Goal: Transaction & Acquisition: Purchase product/service

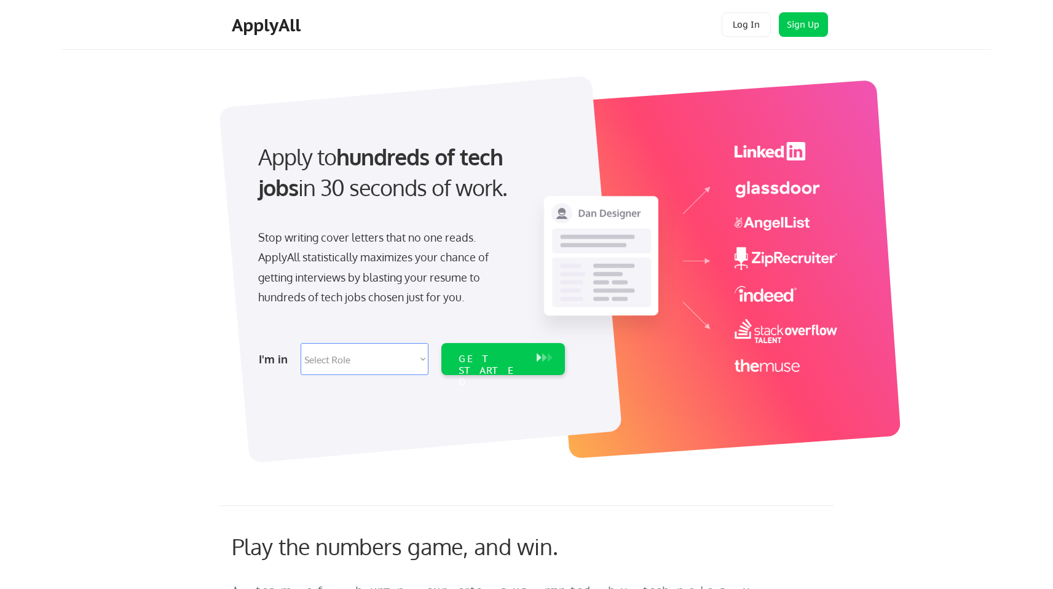
drag, startPoint x: 256, startPoint y: 149, endPoint x: 510, endPoint y: 206, distance: 260.2
click at [510, 206] on div "Apply to hundreds of tech jobs in 30 seconds of work." at bounding box center [409, 182] width 326 height 83
click at [423, 181] on div "Apply to hundreds of tech jobs in 30 seconds of work." at bounding box center [409, 172] width 302 height 62
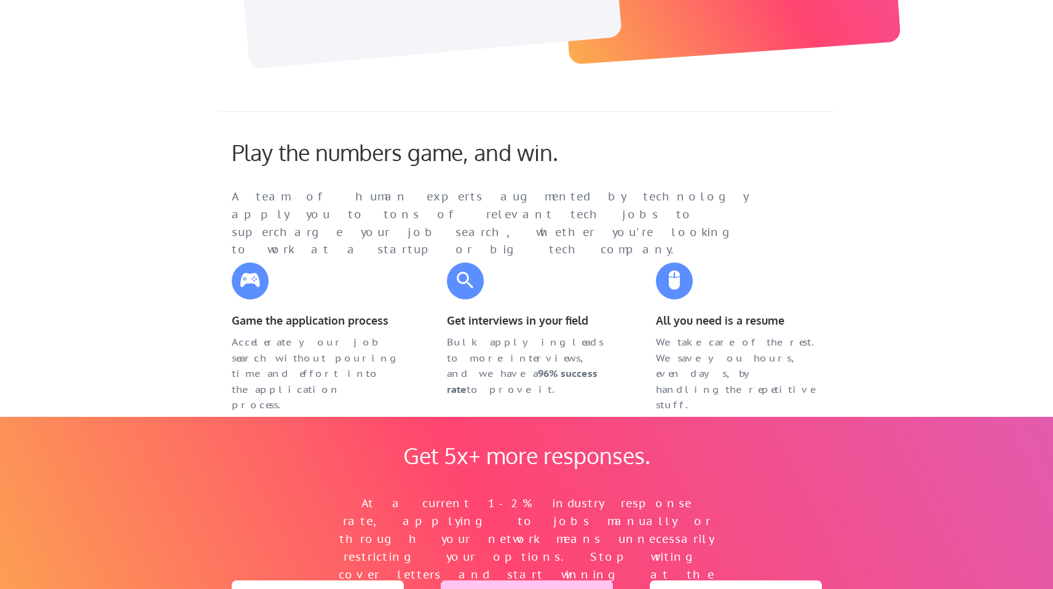
scroll to position [396, 0]
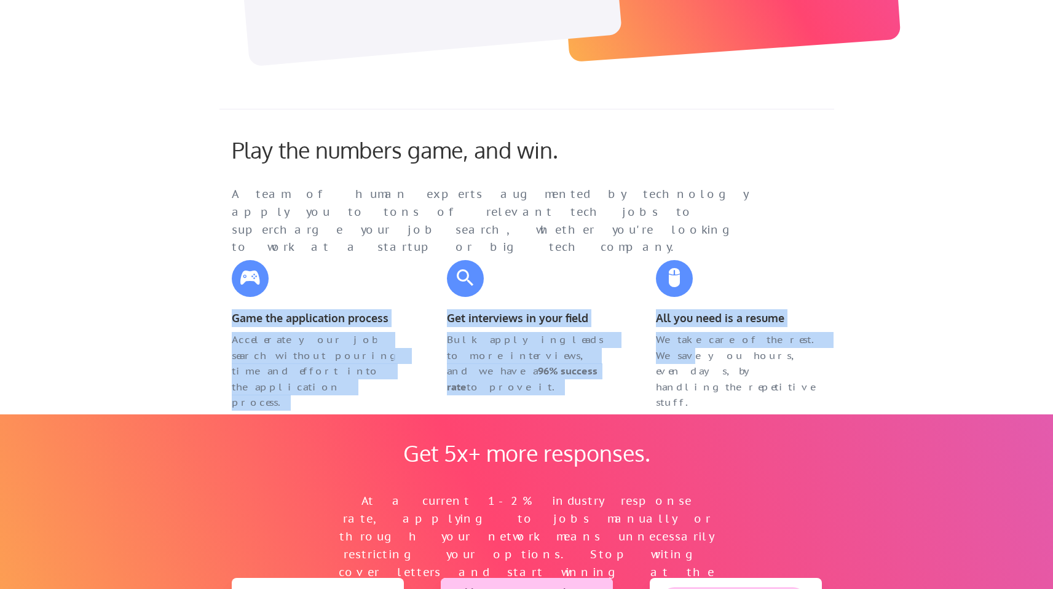
drag, startPoint x: 423, startPoint y: 114, endPoint x: 806, endPoint y: 343, distance: 446.4
click at [806, 343] on div "Play the numbers game, and win. A team of human experts augmented by technology…" at bounding box center [526, 257] width 615 height 296
click at [806, 343] on div "We take care of the rest. We save you hours, even days, by handling the repetit…" at bounding box center [739, 371] width 166 height 79
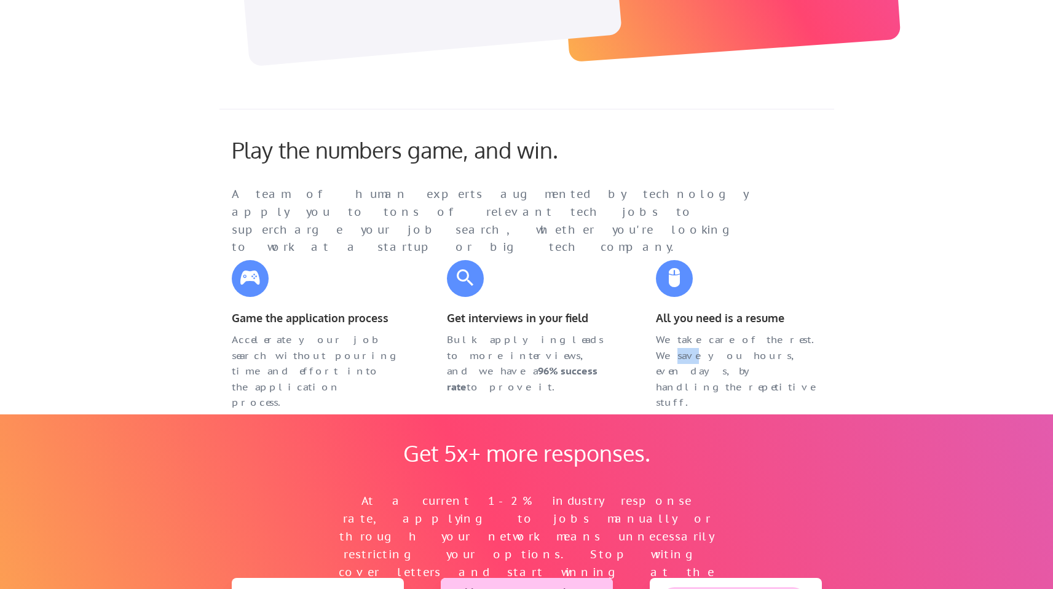
click at [806, 343] on div "We take care of the rest. We save you hours, even days, by handling the repetit…" at bounding box center [739, 371] width 166 height 79
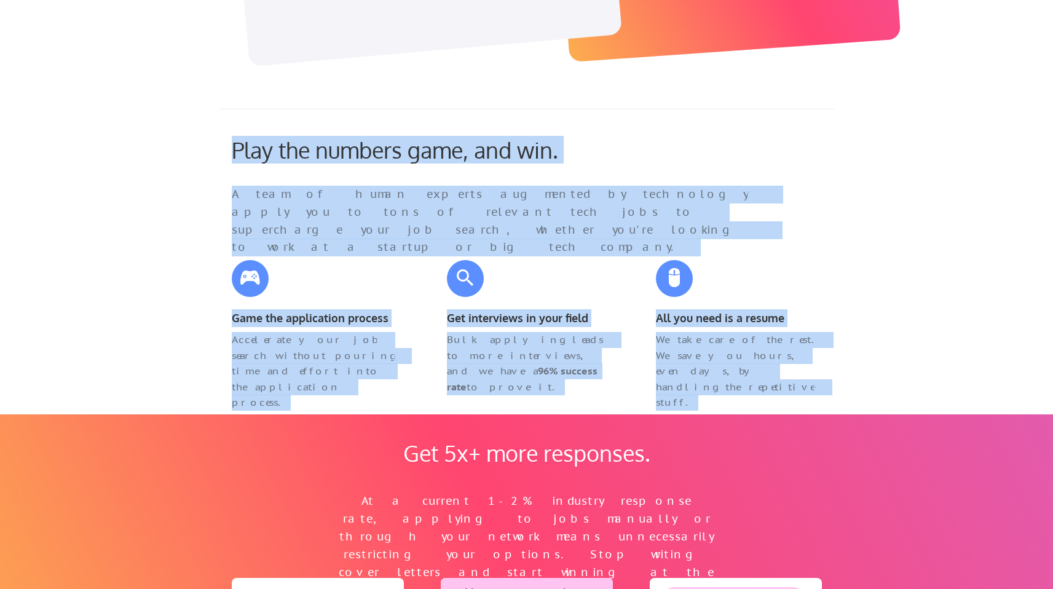
drag, startPoint x: 806, startPoint y: 343, endPoint x: 734, endPoint y: 152, distance: 204.2
click at [734, 152] on div "Play the numbers game, and win. A team of human experts augmented by technology…" at bounding box center [526, 257] width 615 height 296
click at [734, 152] on div "Play the numbers game, and win. A team of human experts augmented by technology…" at bounding box center [516, 185] width 595 height 98
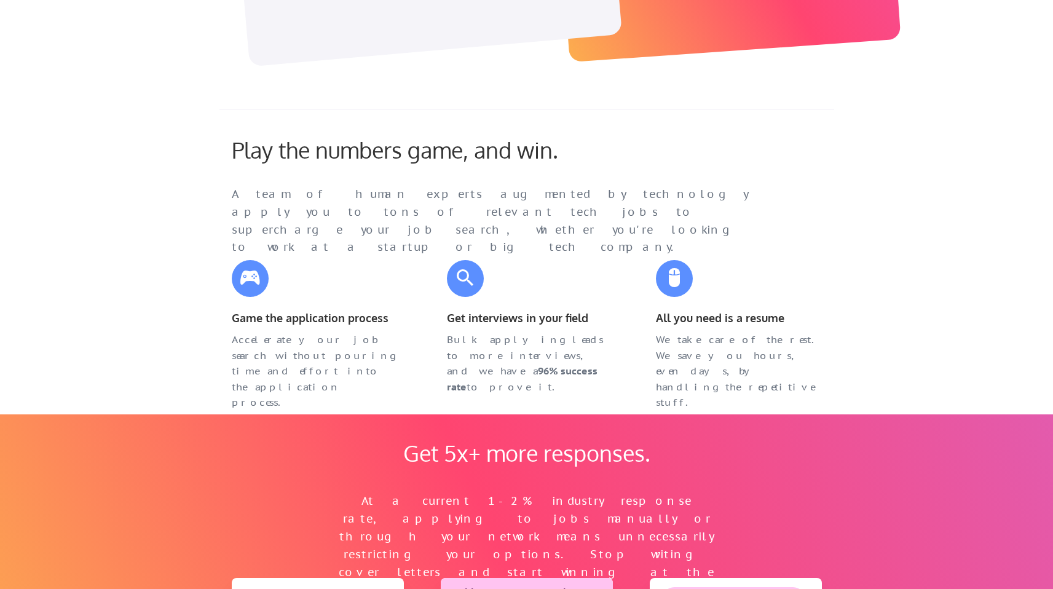
click at [734, 152] on div "Play the numbers game, and win. A team of human experts augmented by technology…" at bounding box center [516, 185] width 595 height 98
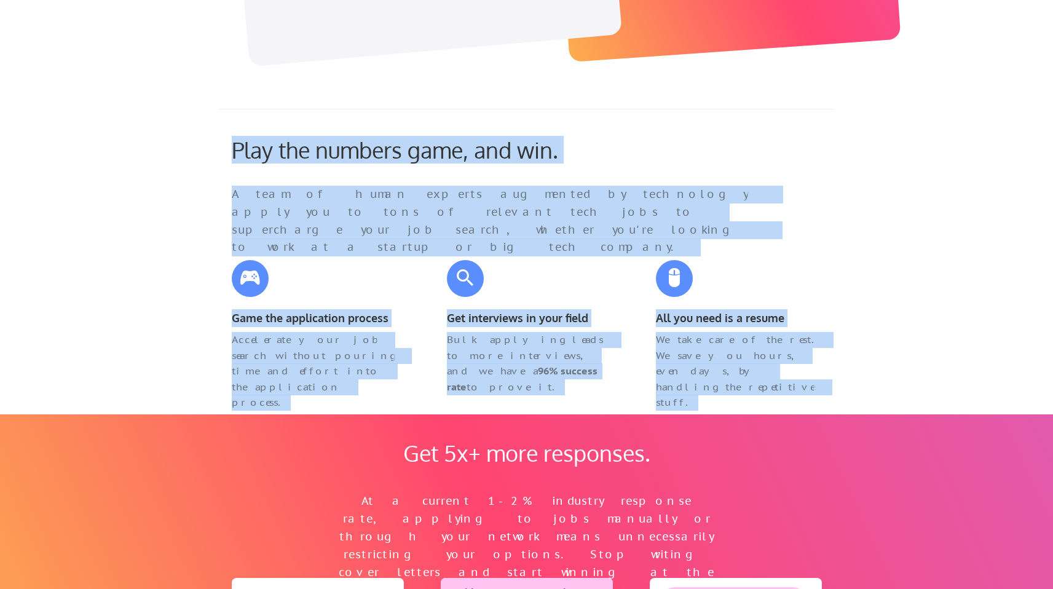
drag, startPoint x: 734, startPoint y: 152, endPoint x: 829, endPoint y: 366, distance: 233.9
click at [830, 367] on div "Play the numbers game, and win. A team of human experts augmented by technology…" at bounding box center [526, 257] width 615 height 296
click at [829, 366] on div "We take care of the rest. We save you hours, even days, by handling the repetit…" at bounding box center [738, 361] width 191 height 58
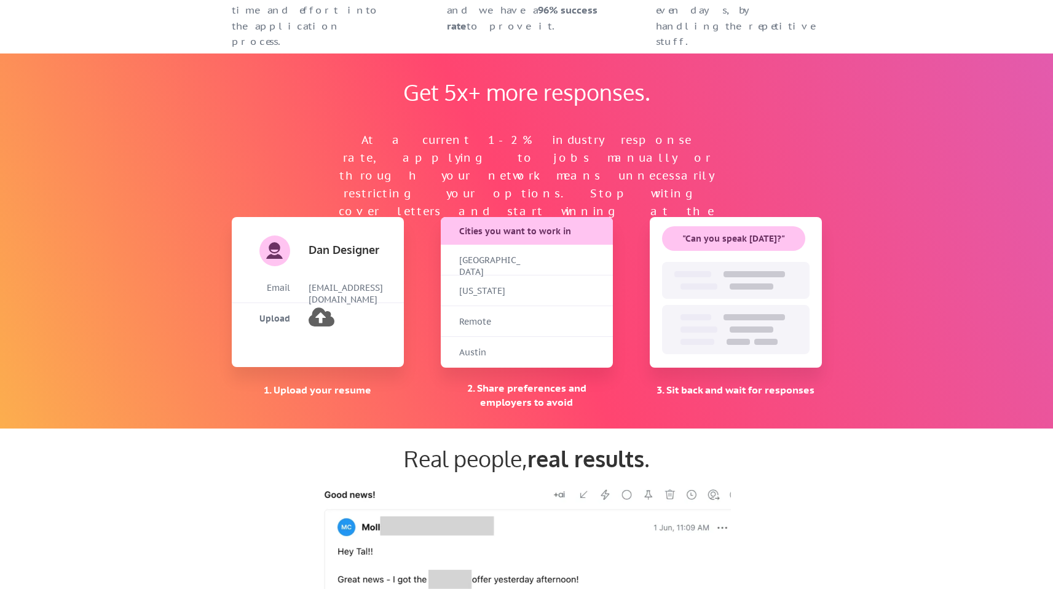
scroll to position [762, 0]
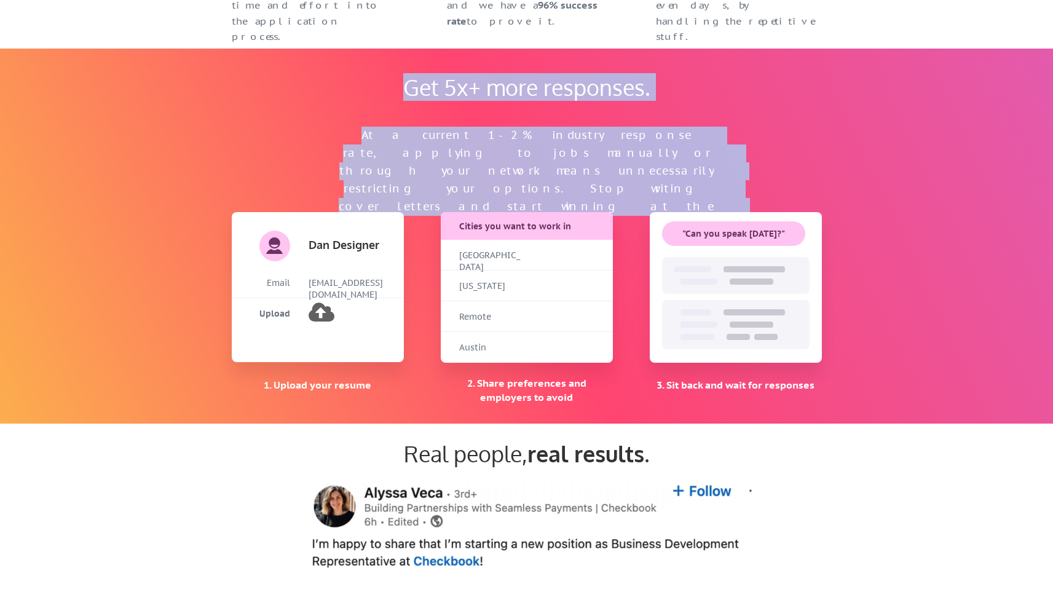
drag, startPoint x: 346, startPoint y: 53, endPoint x: 777, endPoint y: 134, distance: 438.8
click at [777, 134] on div "Get 5x+ more responses. At a current 1-2% industry response rate, applying to j…" at bounding box center [526, 236] width 615 height 375
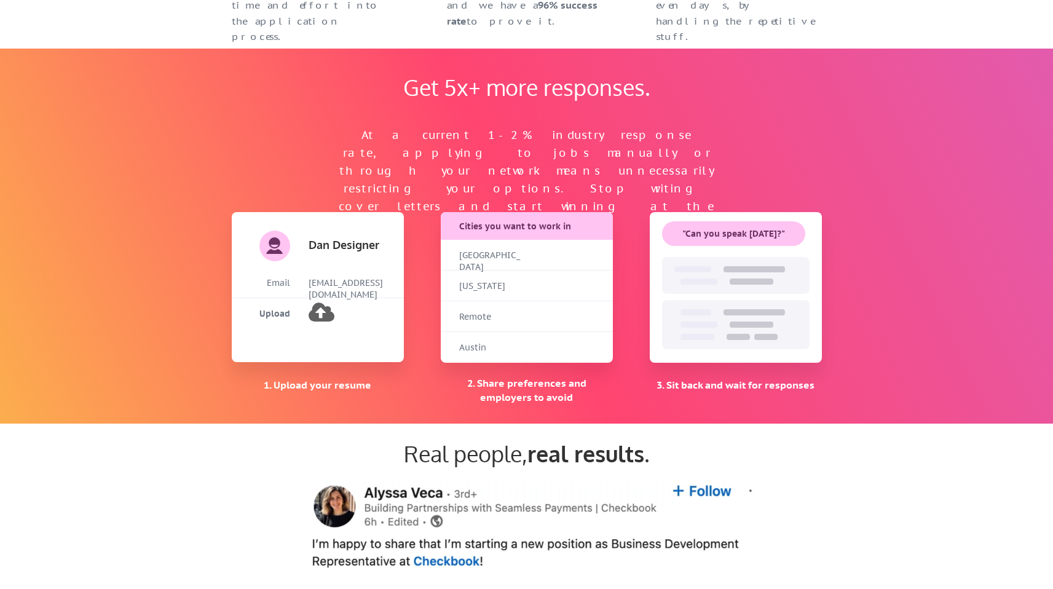
click at [777, 134] on div "Get 5x+ more responses. At a current 1-2% industry response rate, applying to j…" at bounding box center [526, 236] width 615 height 375
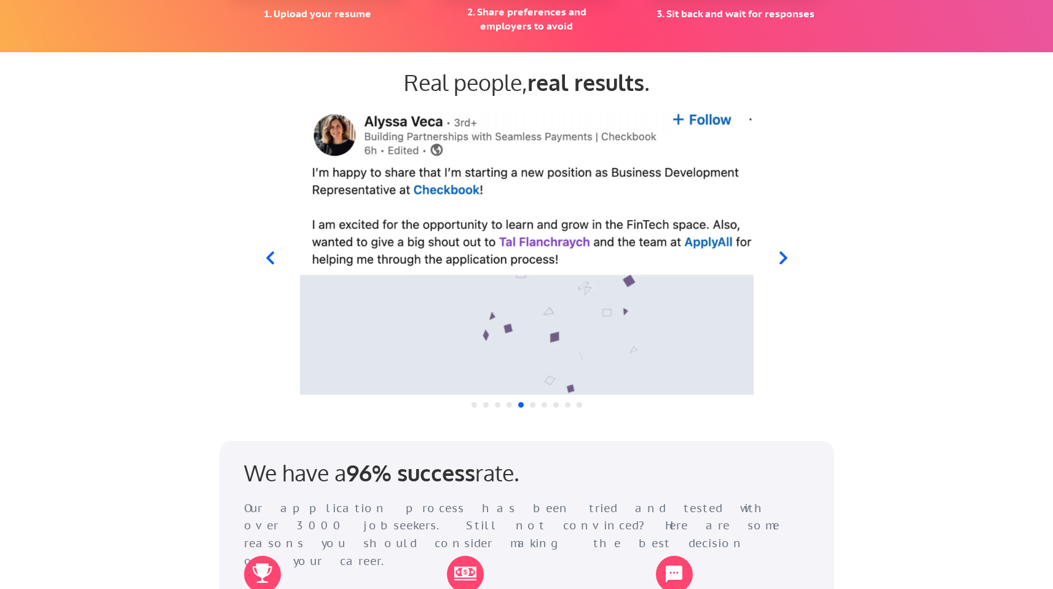
scroll to position [1131, 0]
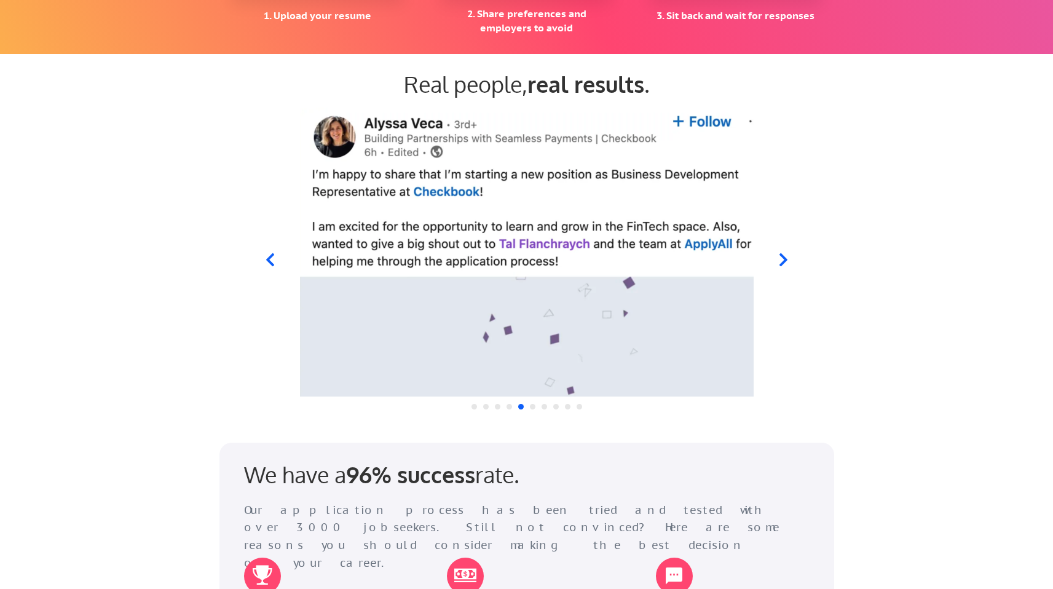
click at [785, 259] on icon at bounding box center [783, 259] width 8 height 13
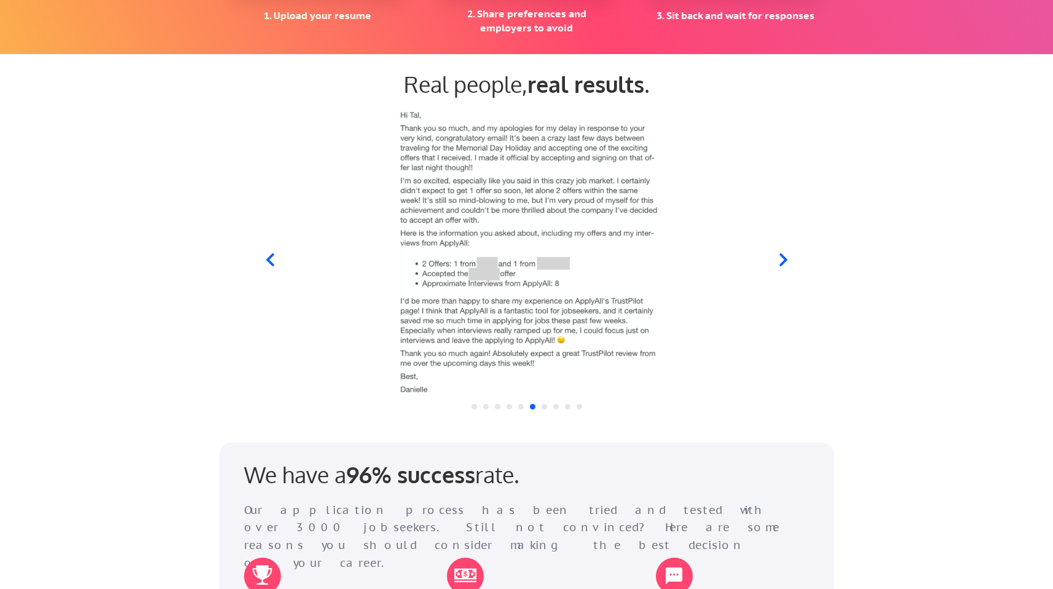
click at [785, 259] on icon at bounding box center [783, 259] width 8 height 13
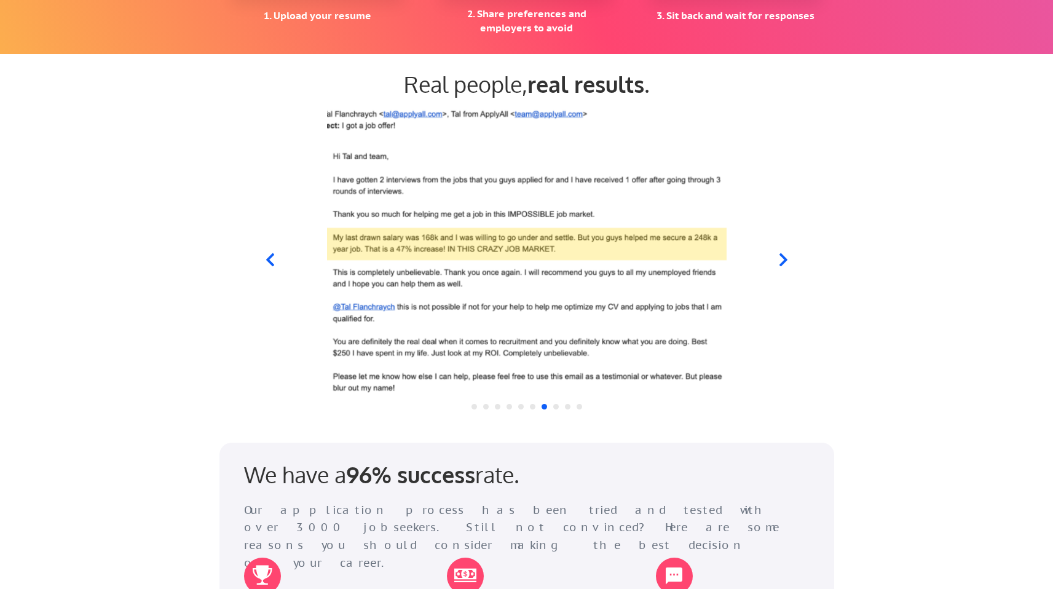
click at [785, 259] on icon at bounding box center [783, 259] width 8 height 13
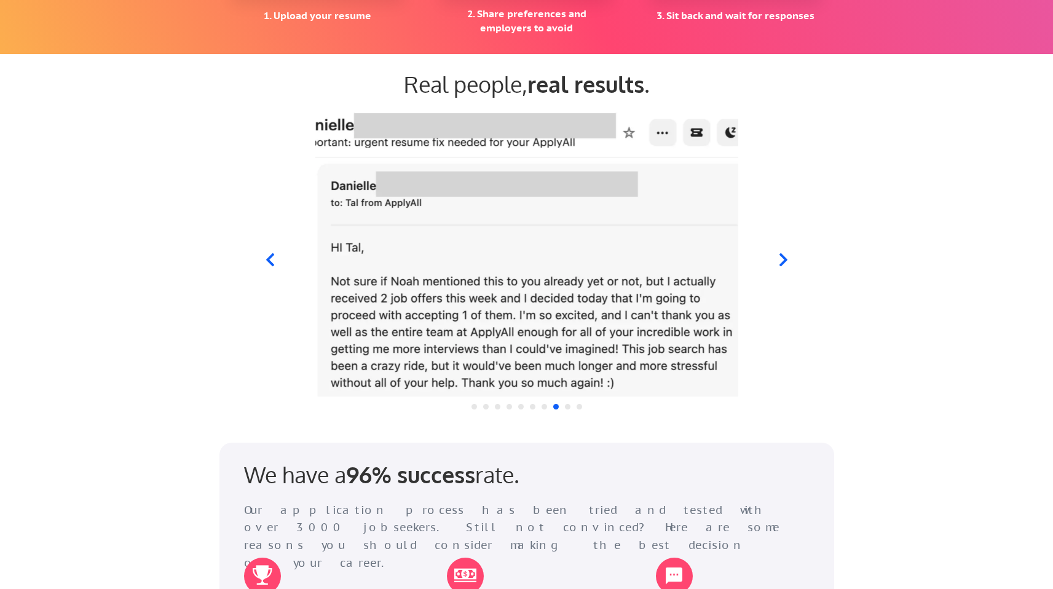
click at [785, 259] on icon at bounding box center [783, 259] width 8 height 13
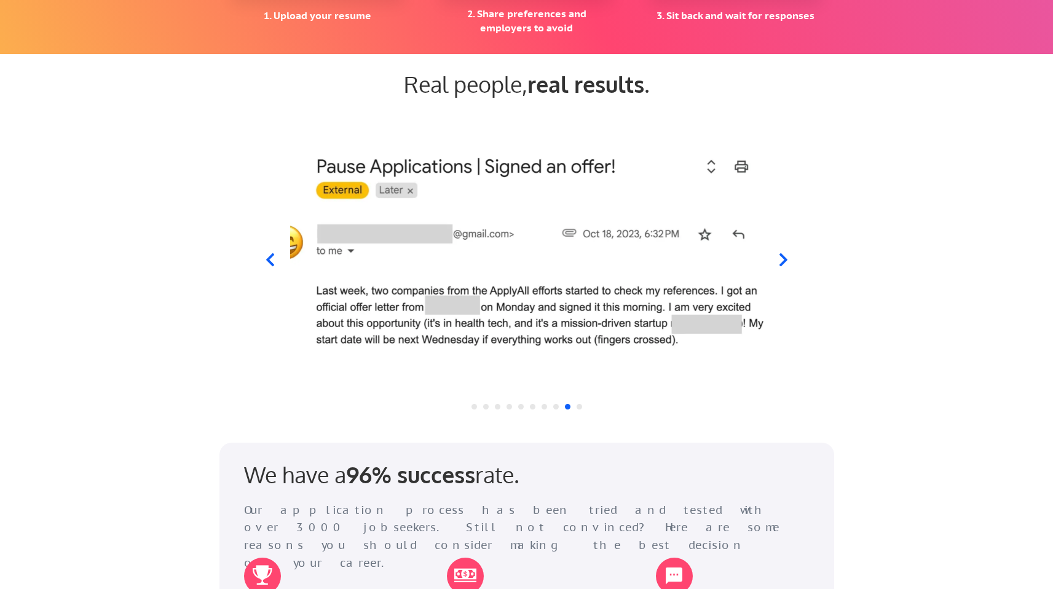
click at [785, 259] on icon at bounding box center [783, 259] width 8 height 13
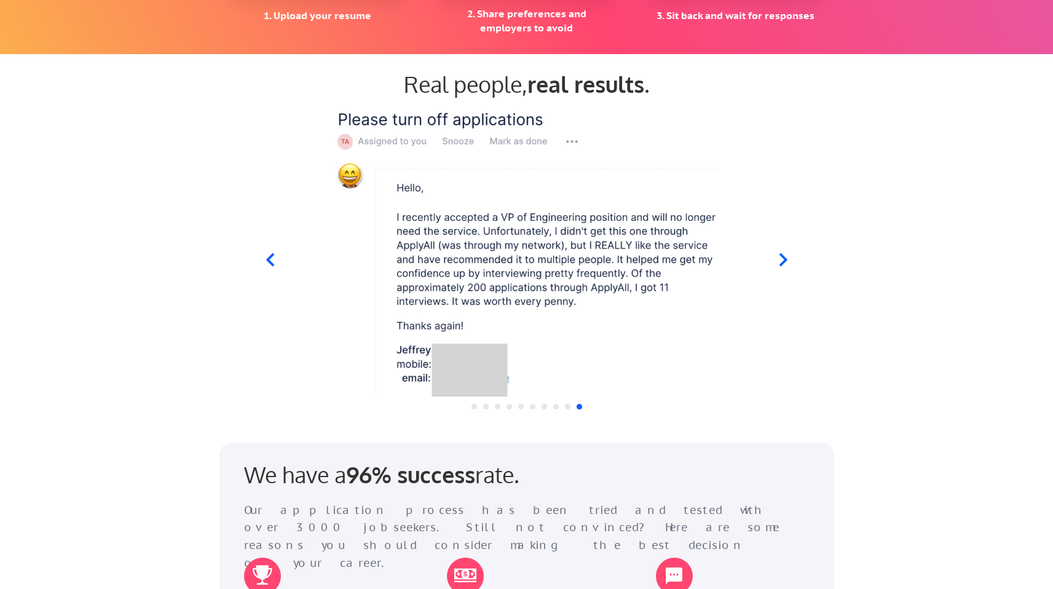
click at [785, 259] on icon at bounding box center [783, 259] width 8 height 13
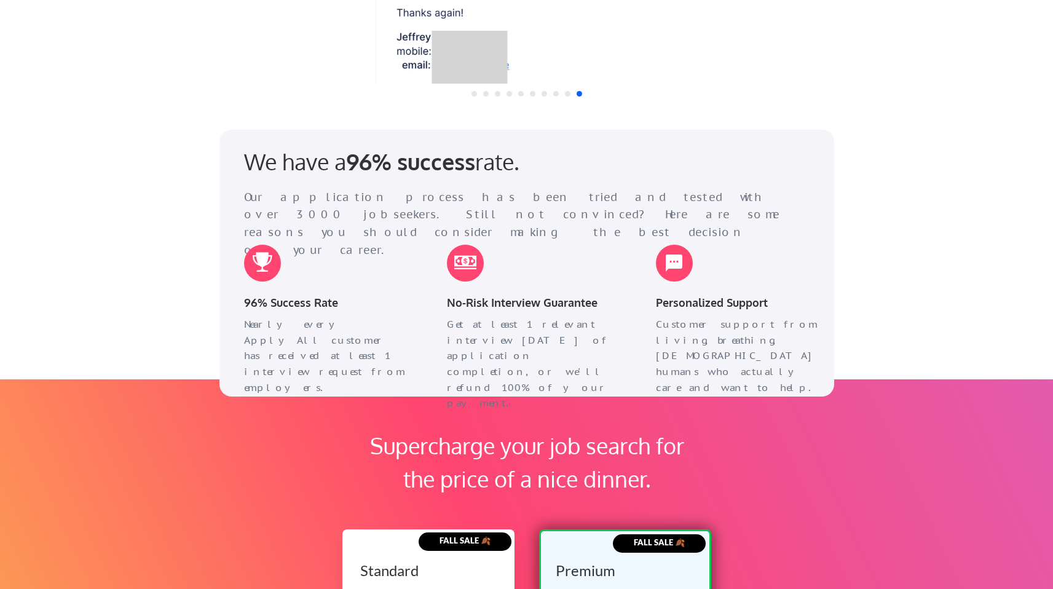
scroll to position [1445, 0]
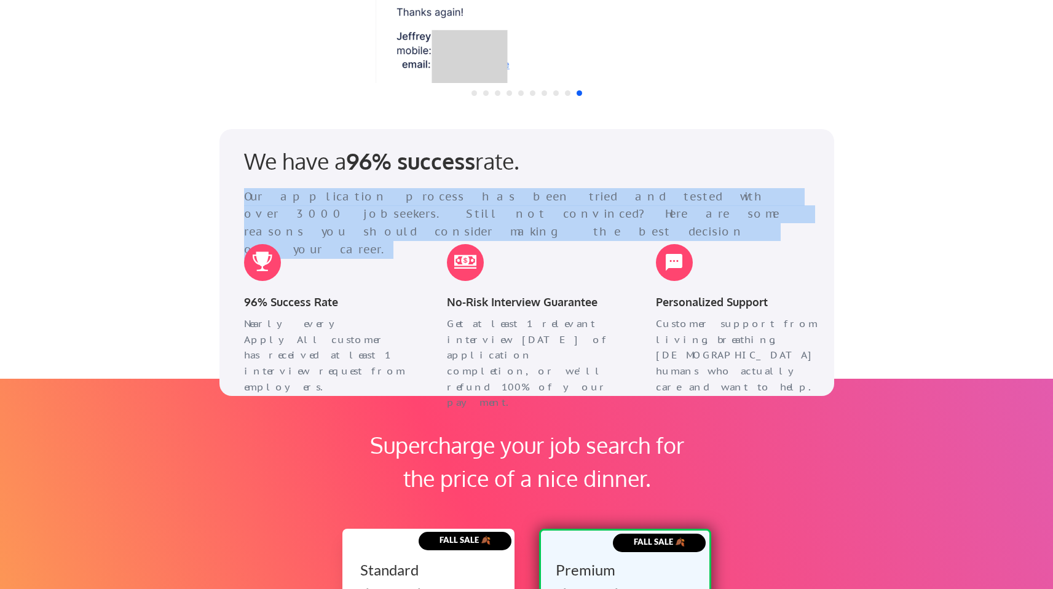
drag, startPoint x: 581, startPoint y: 145, endPoint x: 729, endPoint y: 218, distance: 165.7
click at [729, 218] on div "We have a 96% success rate. Our application process has been tried and tested w…" at bounding box center [516, 179] width 595 height 87
click at [729, 218] on div "Our application process has been tried and tested with over 3000 jobseekers. St…" at bounding box center [517, 223] width 546 height 71
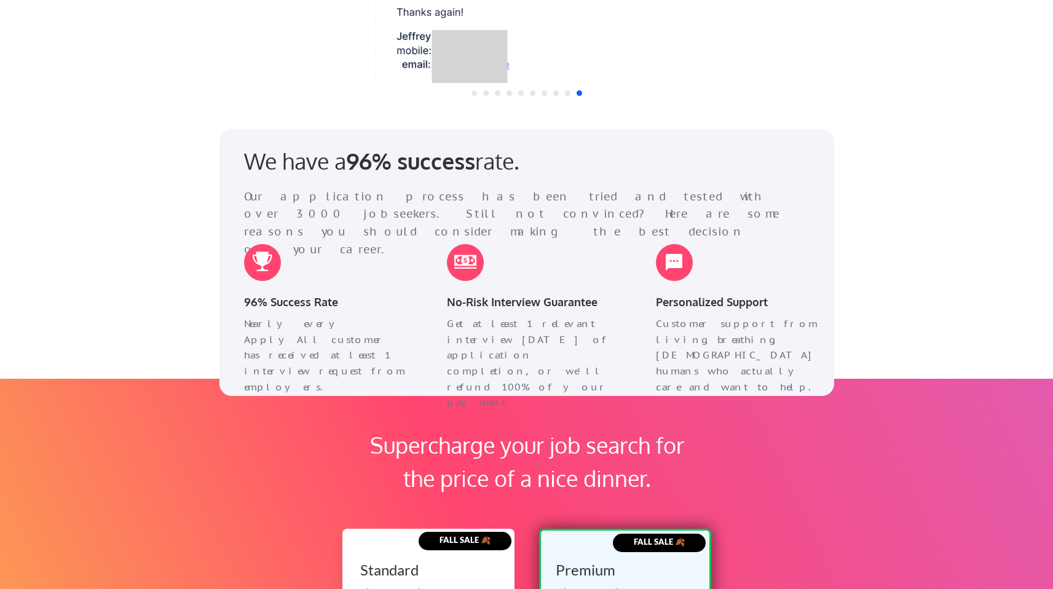
click at [729, 218] on div "Our application process has been tried and tested with over 3000 jobseekers. St…" at bounding box center [517, 223] width 546 height 71
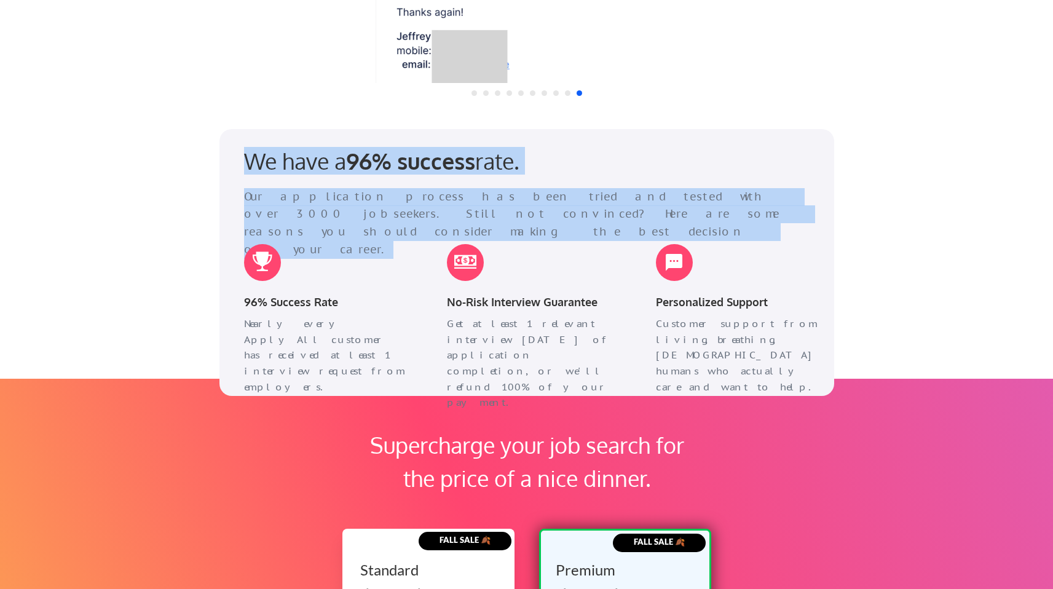
drag, startPoint x: 729, startPoint y: 218, endPoint x: 729, endPoint y: 160, distance: 57.8
click at [729, 160] on div "We have a 96% success rate. Our application process has been tried and tested w…" at bounding box center [516, 179] width 595 height 87
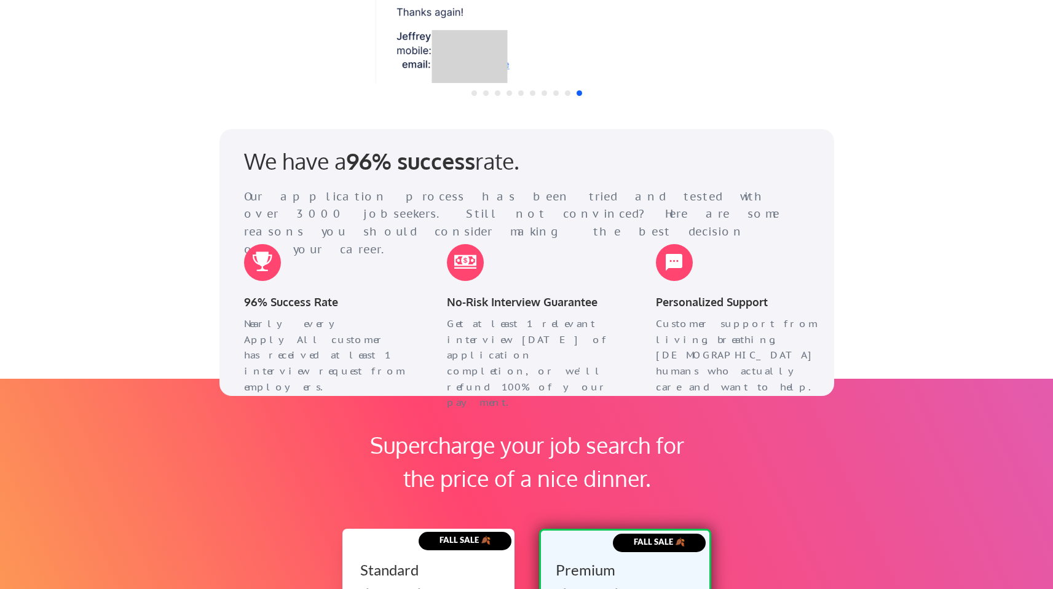
click at [729, 160] on div "We have a 96% success rate. Our application process has been tried and tested w…" at bounding box center [516, 179] width 595 height 87
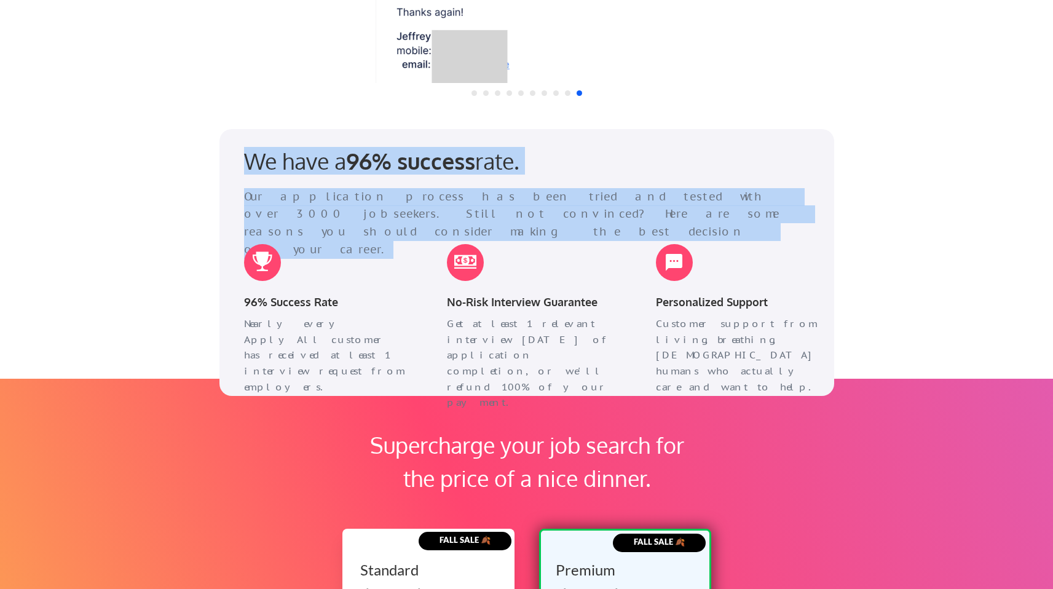
drag, startPoint x: 729, startPoint y: 160, endPoint x: 737, endPoint y: 197, distance: 37.7
click at [737, 197] on div "We have a 96% success rate. Our application process has been tried and tested w…" at bounding box center [516, 179] width 595 height 87
click at [737, 197] on div "Our application process has been tried and tested with over 3000 jobseekers. St…" at bounding box center [517, 223] width 546 height 71
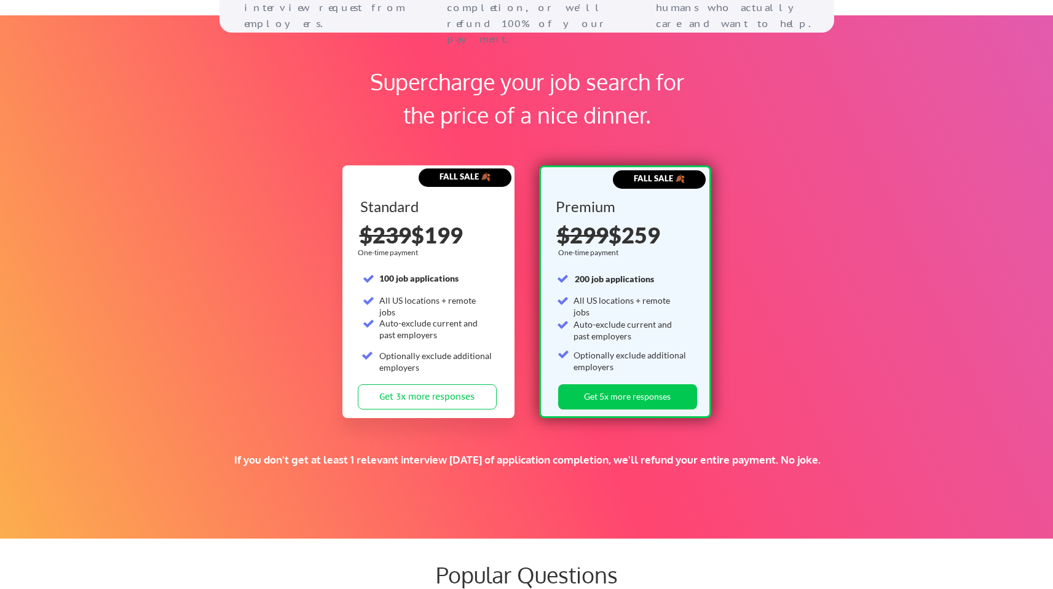
scroll to position [1831, 0]
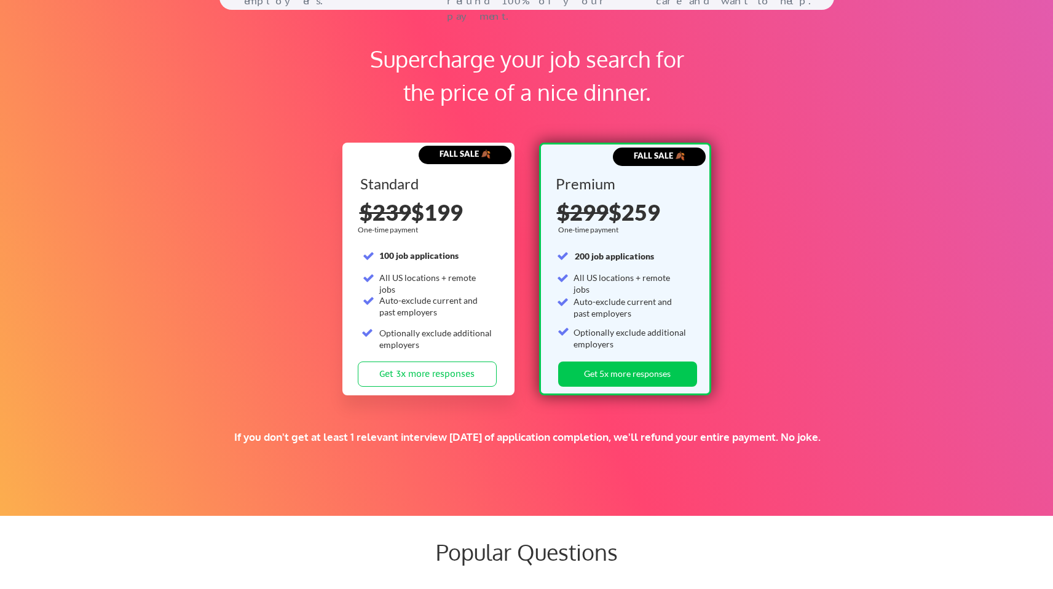
drag, startPoint x: 621, startPoint y: 214, endPoint x: 676, endPoint y: 206, distance: 55.2
click at [676, 206] on div "$299 $259" at bounding box center [626, 212] width 139 height 22
drag, startPoint x: 570, startPoint y: 258, endPoint x: 654, endPoint y: 257, distance: 83.6
click at [654, 257] on div "Premium One-time payment 200 job applications All US locations + remote jobs Au…" at bounding box center [625, 268] width 139 height 185
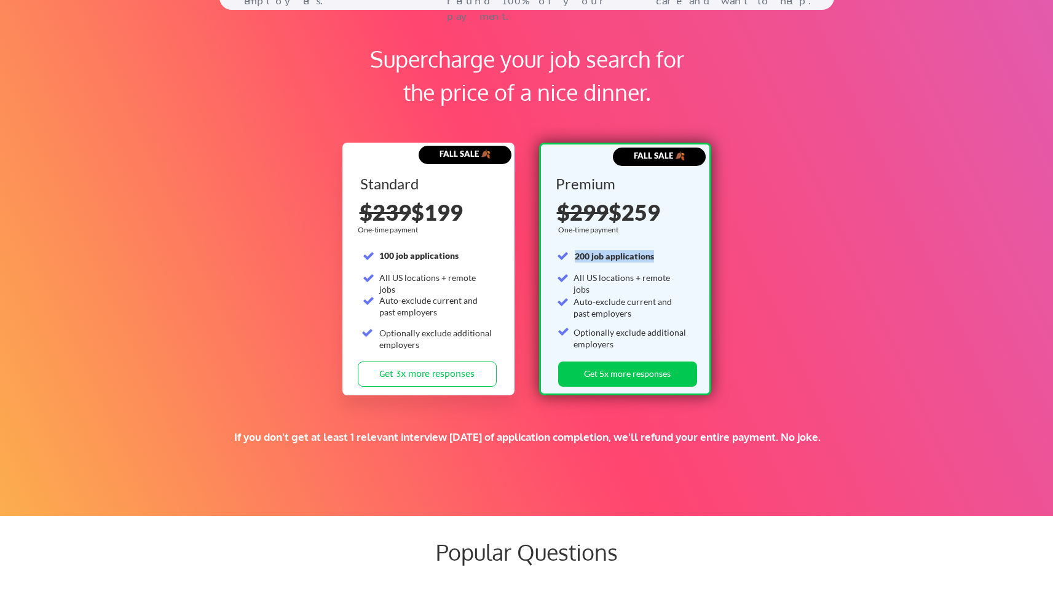
click at [654, 257] on div "200 job applications" at bounding box center [632, 256] width 114 height 12
drag, startPoint x: 654, startPoint y: 256, endPoint x: 652, endPoint y: 246, distance: 10.0
click at [652, 246] on div "Premium One-time payment 200 job applications All US locations + remote jobs Au…" at bounding box center [625, 268] width 139 height 185
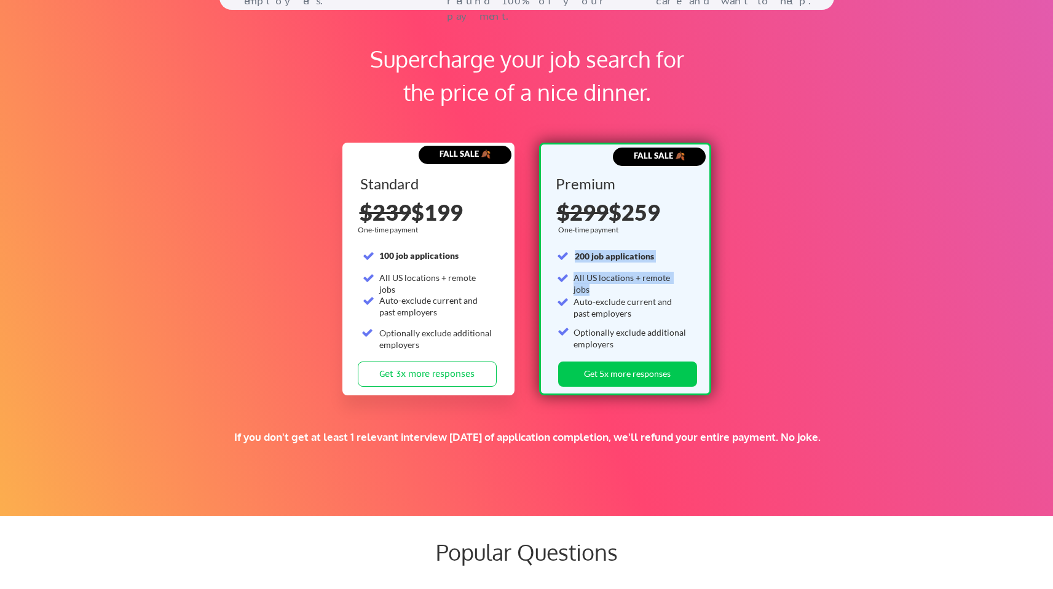
drag, startPoint x: 652, startPoint y: 246, endPoint x: 656, endPoint y: 285, distance: 38.3
click at [656, 285] on div "Premium One-time payment 200 job applications All US locations + remote jobs Au…" at bounding box center [625, 268] width 139 height 185
click at [656, 285] on div "All US locations + remote jobs" at bounding box center [630, 279] width 114 height 14
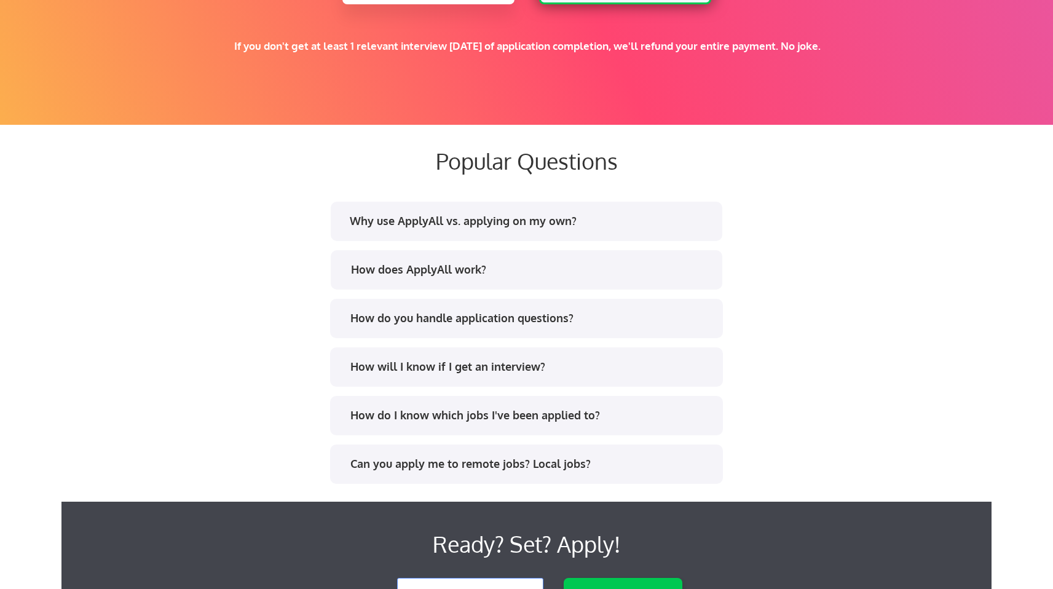
scroll to position [2233, 0]
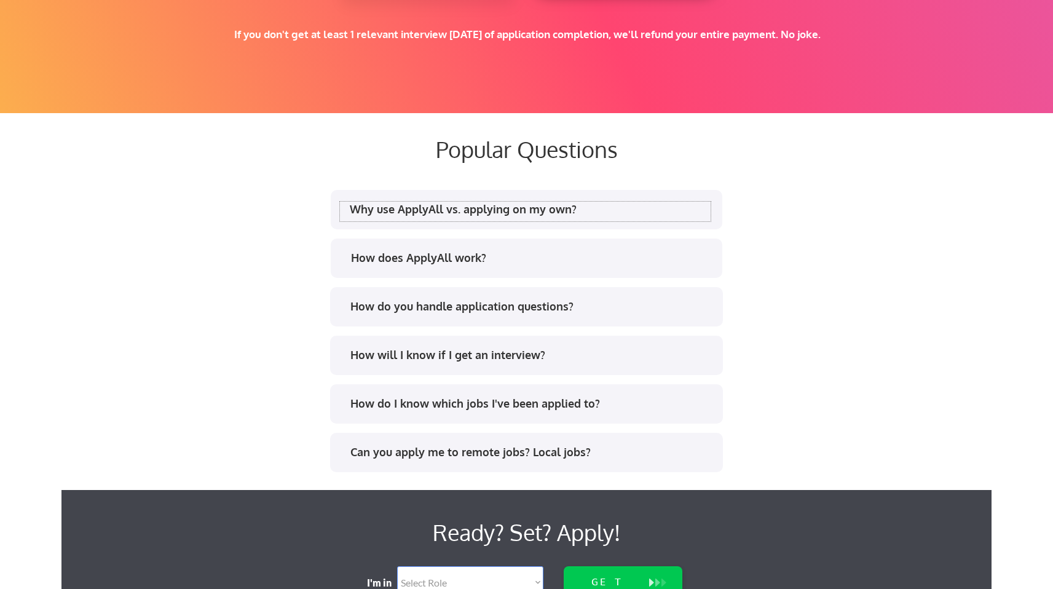
click at [469, 211] on div "Why use ApplyAll vs. applying on my own?" at bounding box center [530, 209] width 361 height 15
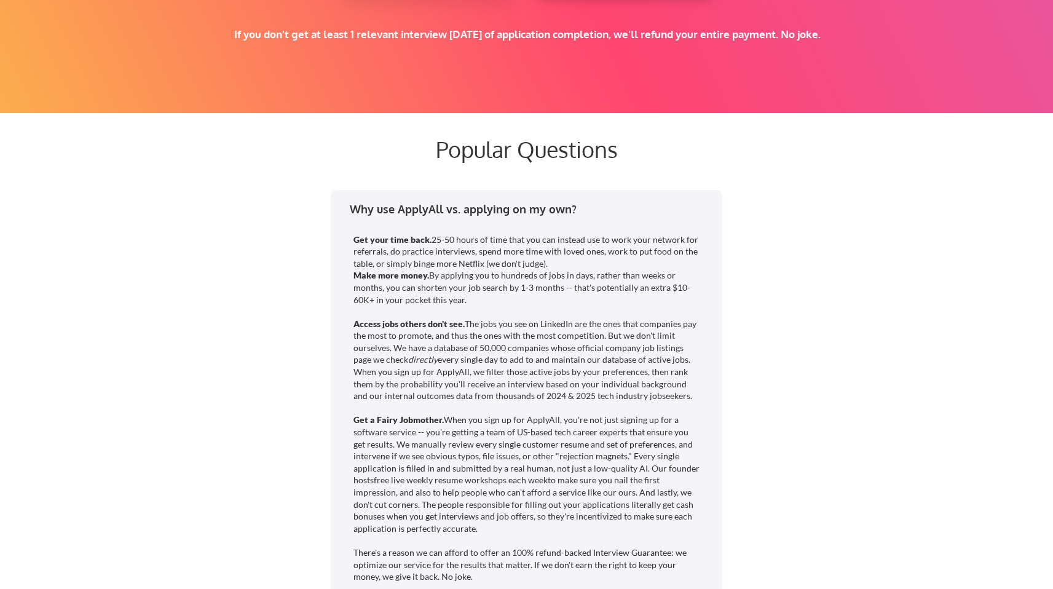
click at [469, 211] on div "Why use ApplyAll vs. applying on my own?" at bounding box center [530, 209] width 361 height 15
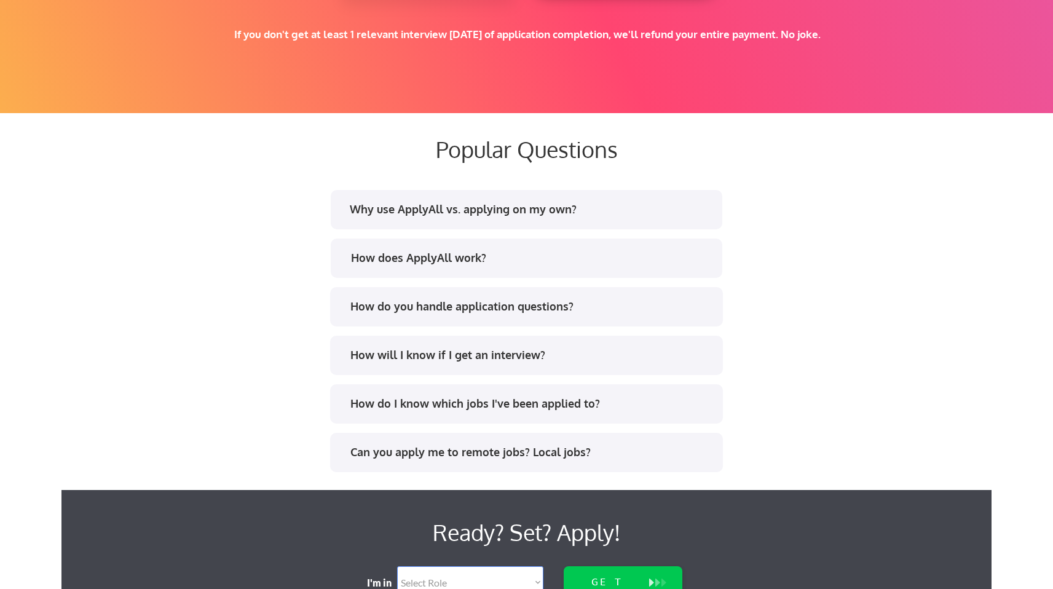
scroll to position [2484, 0]
